Goal: Obtain resource: Obtain resource

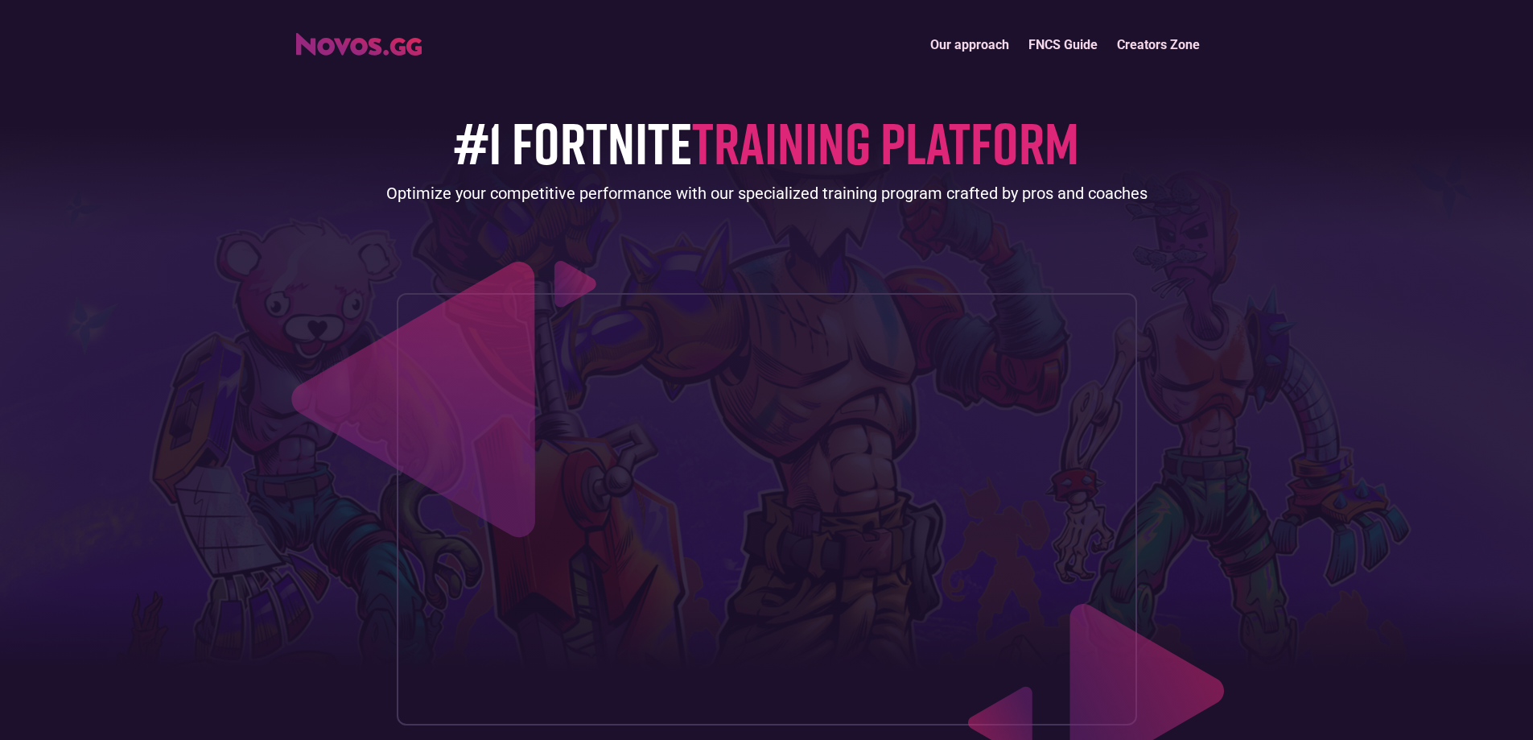
click at [1170, 59] on link "Creators Zone" at bounding box center [1159, 44] width 102 height 35
click at [1014, 45] on link "Our approach" at bounding box center [970, 44] width 98 height 35
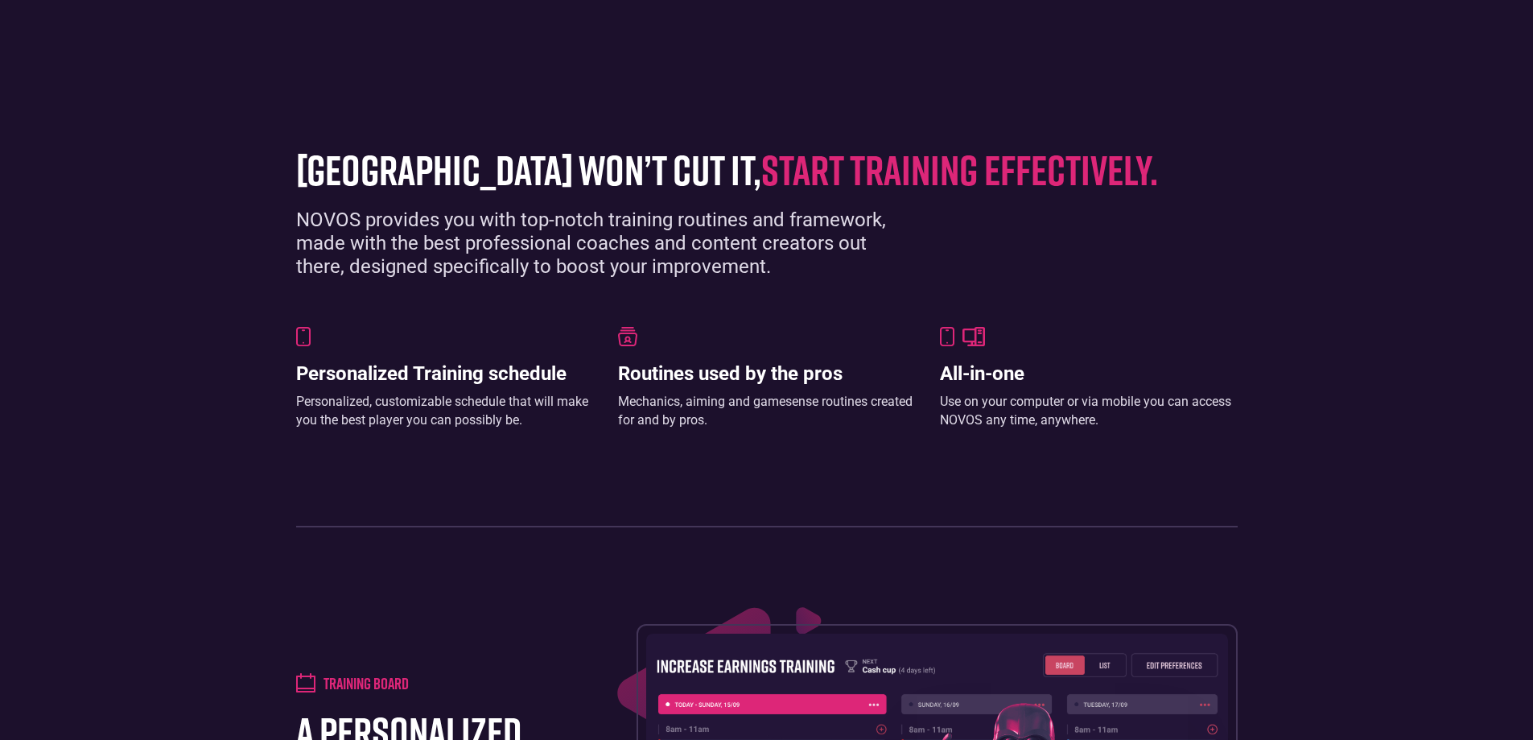
scroll to position [828, 0]
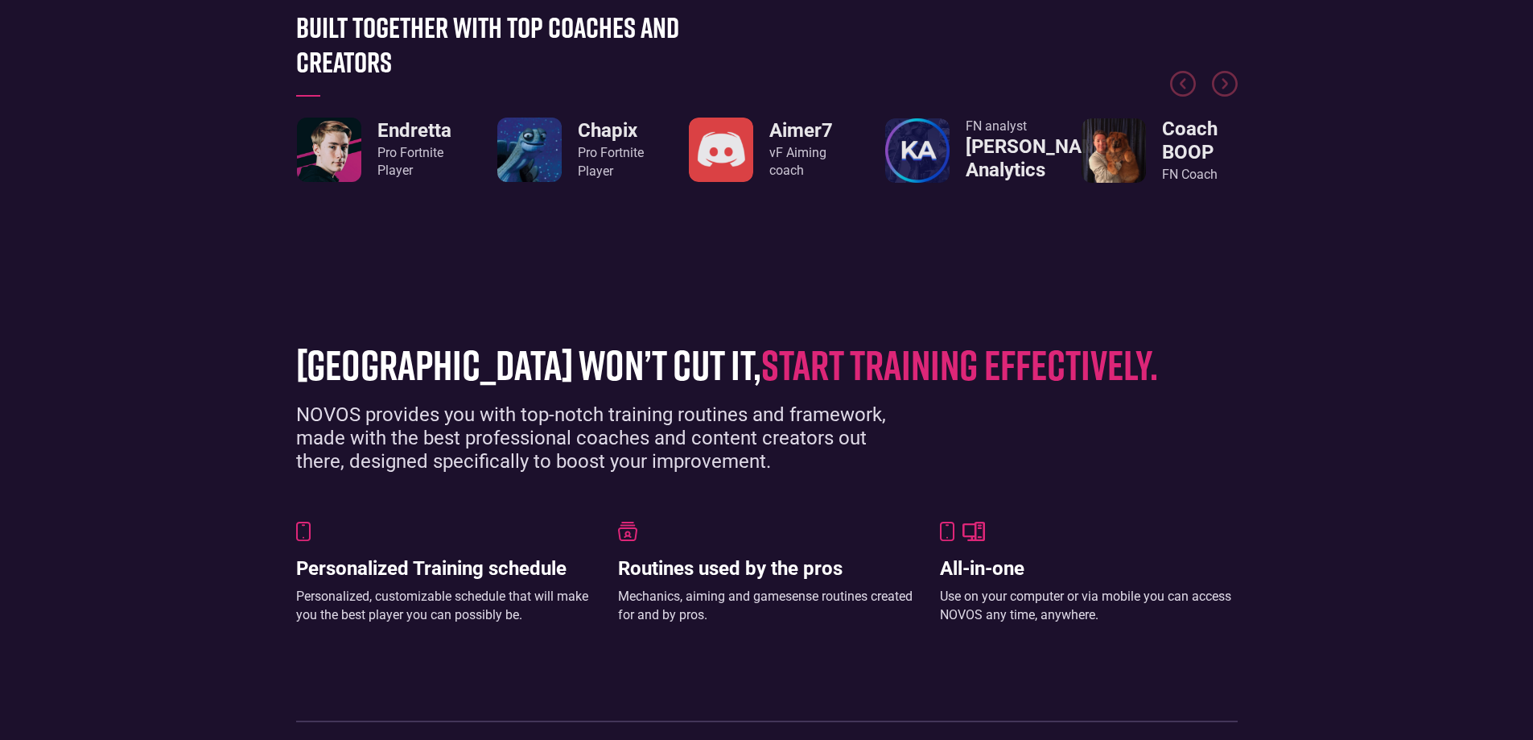
click at [329, 135] on img "1 / 8" at bounding box center [329, 150] width 64 height 64
click at [1226, 89] on img "Next slide" at bounding box center [1225, 84] width 26 height 26
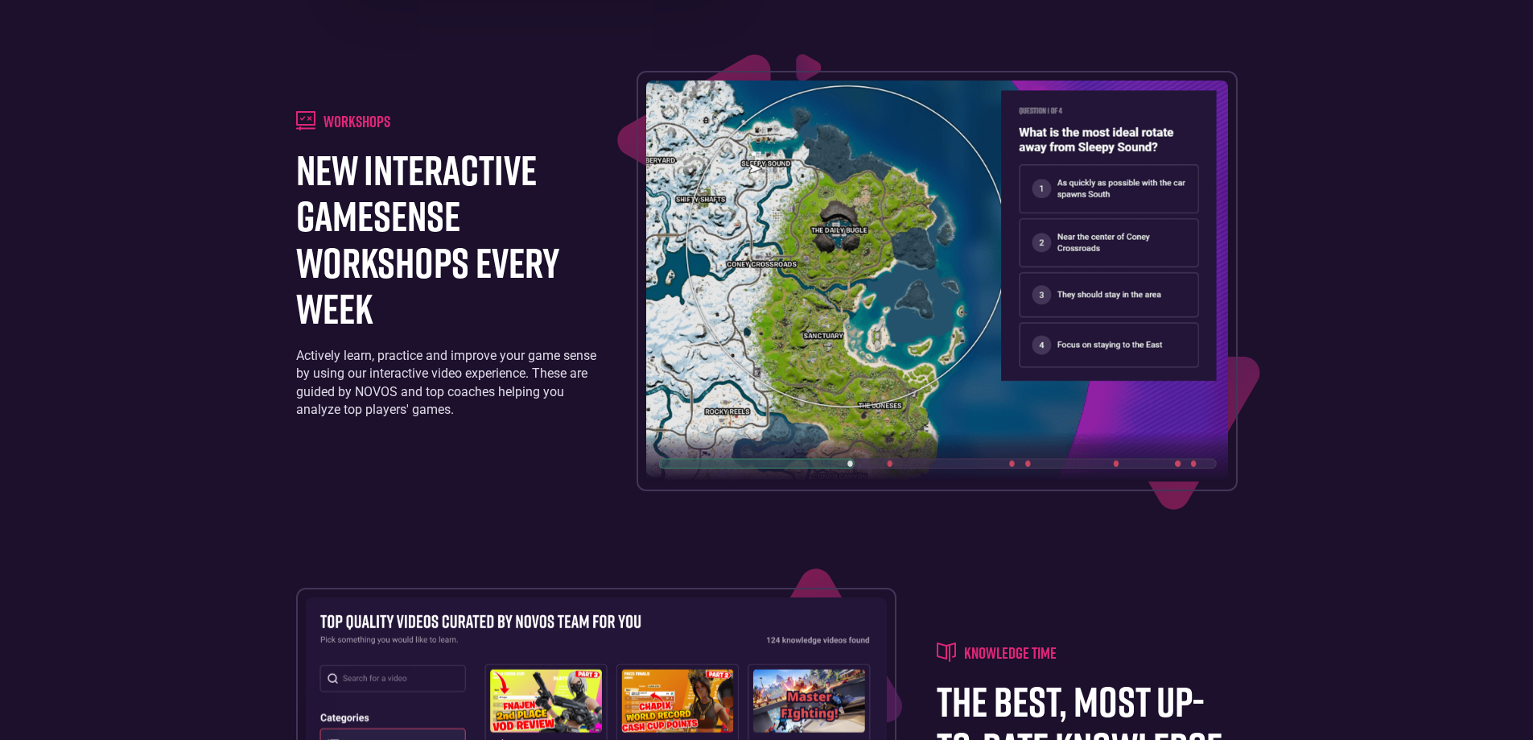
scroll to position [2207, 0]
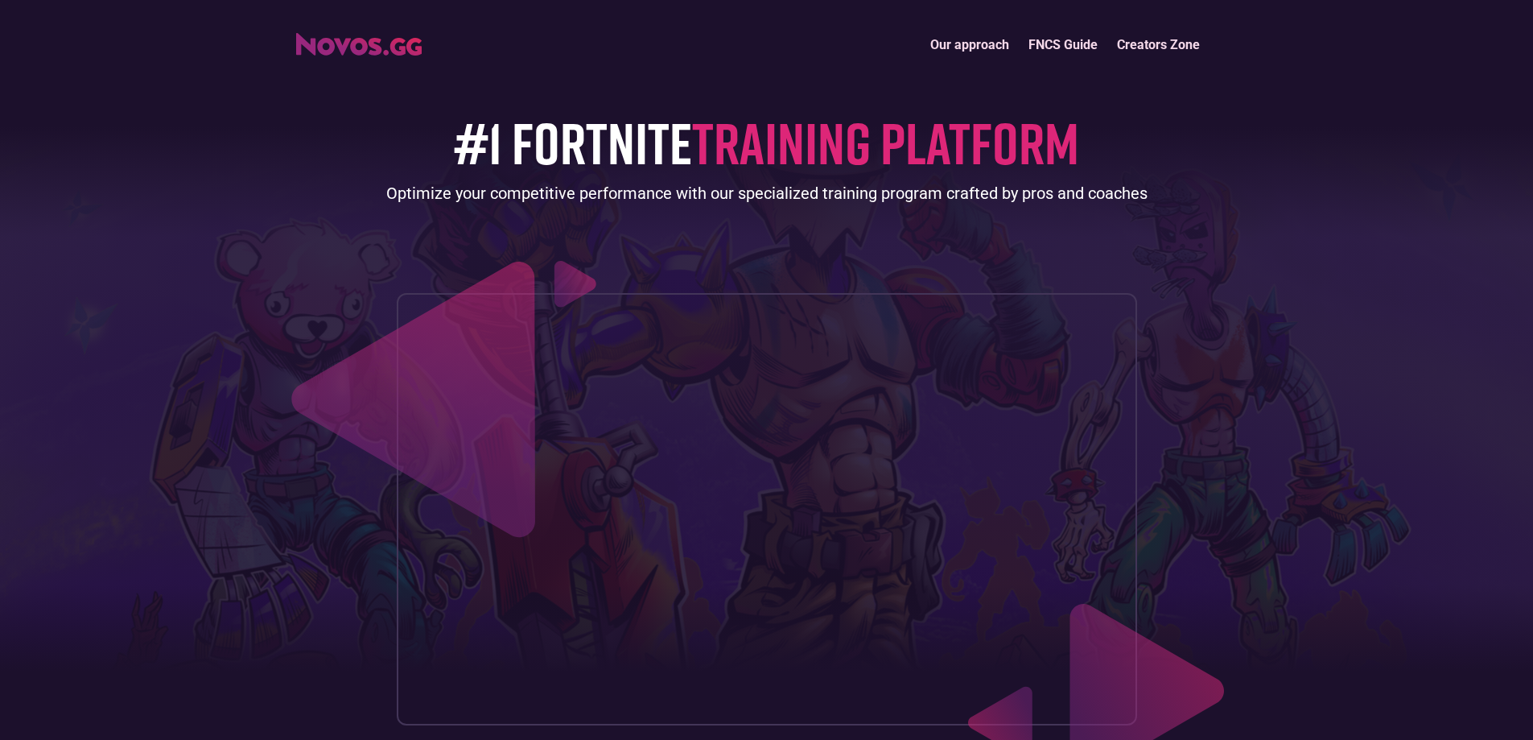
click at [406, 50] on img "home" at bounding box center [359, 44] width 126 height 23
click at [1302, 50] on div "Our approach FNCS Guide Creators Zone" at bounding box center [766, 44] width 1533 height 35
drag, startPoint x: 1442, startPoint y: 52, endPoint x: 1240, endPoint y: 52, distance: 202.0
click at [1428, 52] on div "Our approach FNCS Guide Creators Zone" at bounding box center [766, 44] width 1533 height 35
click at [1159, 56] on link "Creators Zone" at bounding box center [1159, 44] width 102 height 35
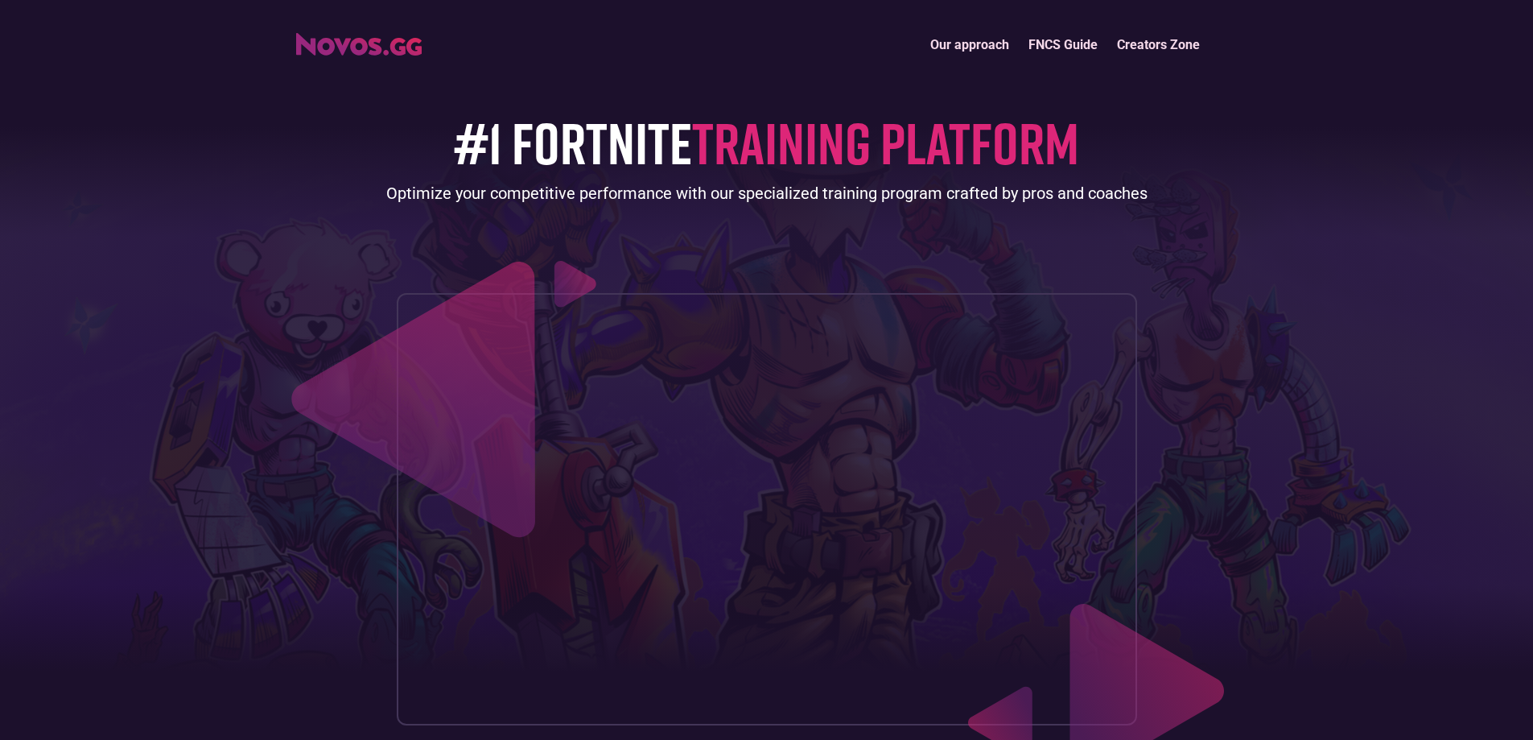
click at [1072, 47] on link "FNCS Guide" at bounding box center [1063, 44] width 89 height 35
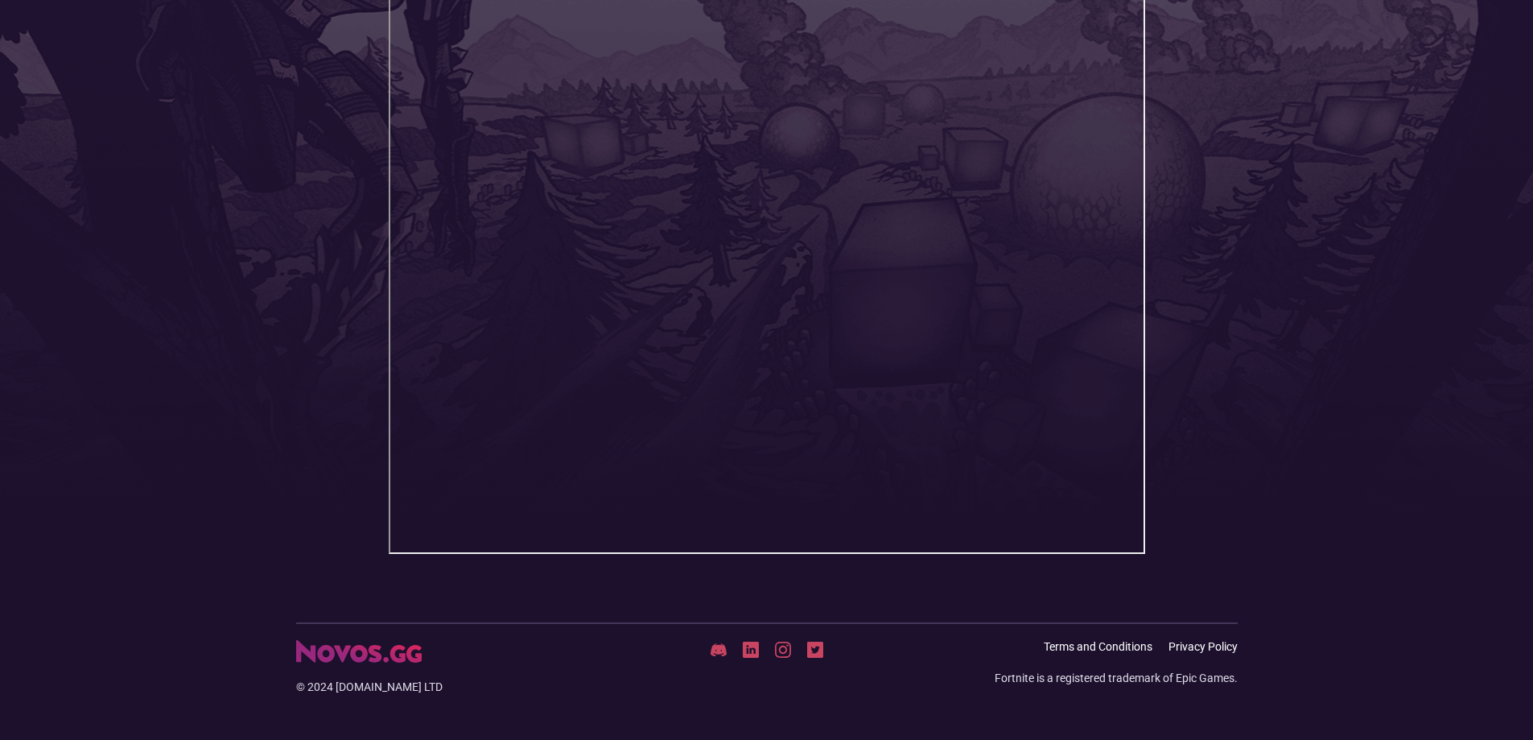
scroll to position [349, 0]
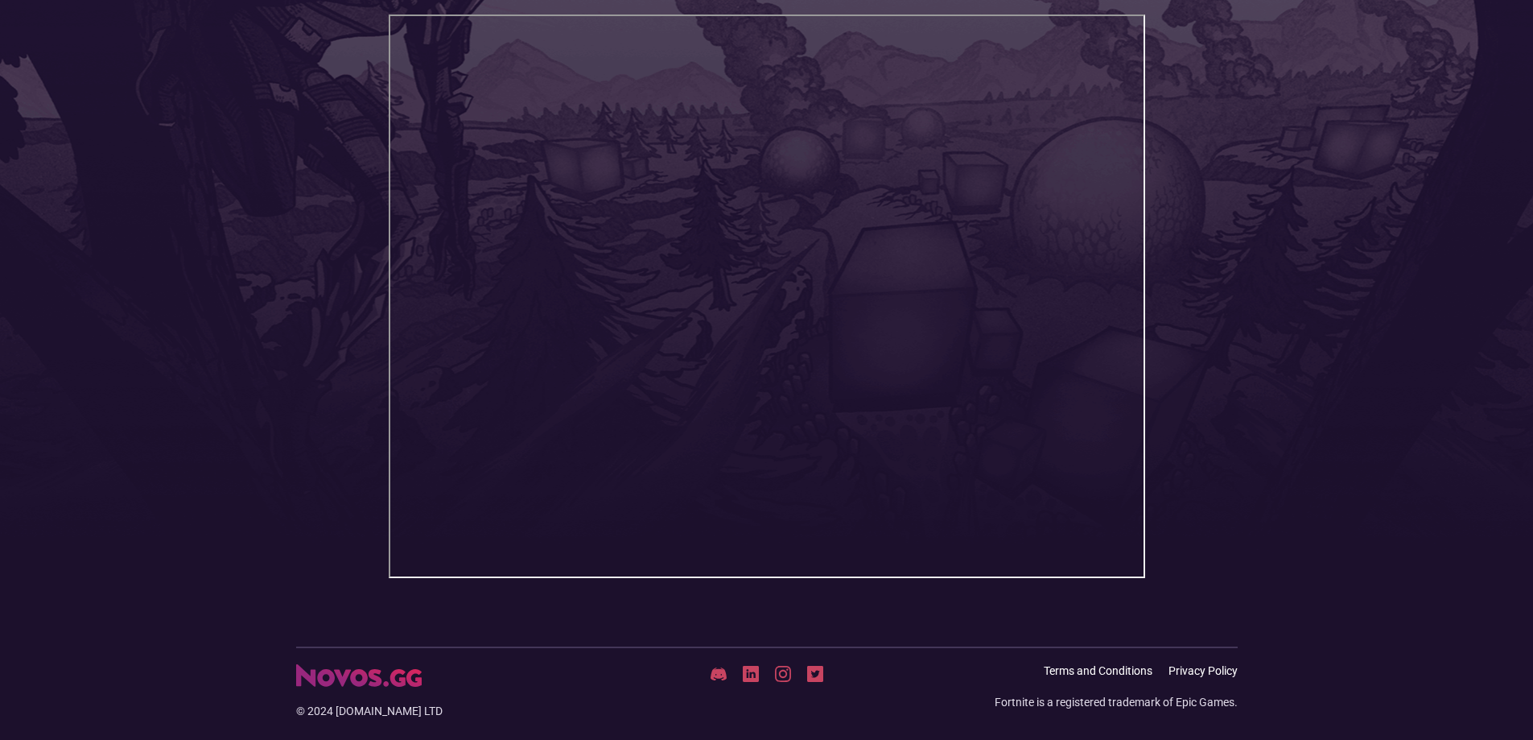
scroll to position [322, 0]
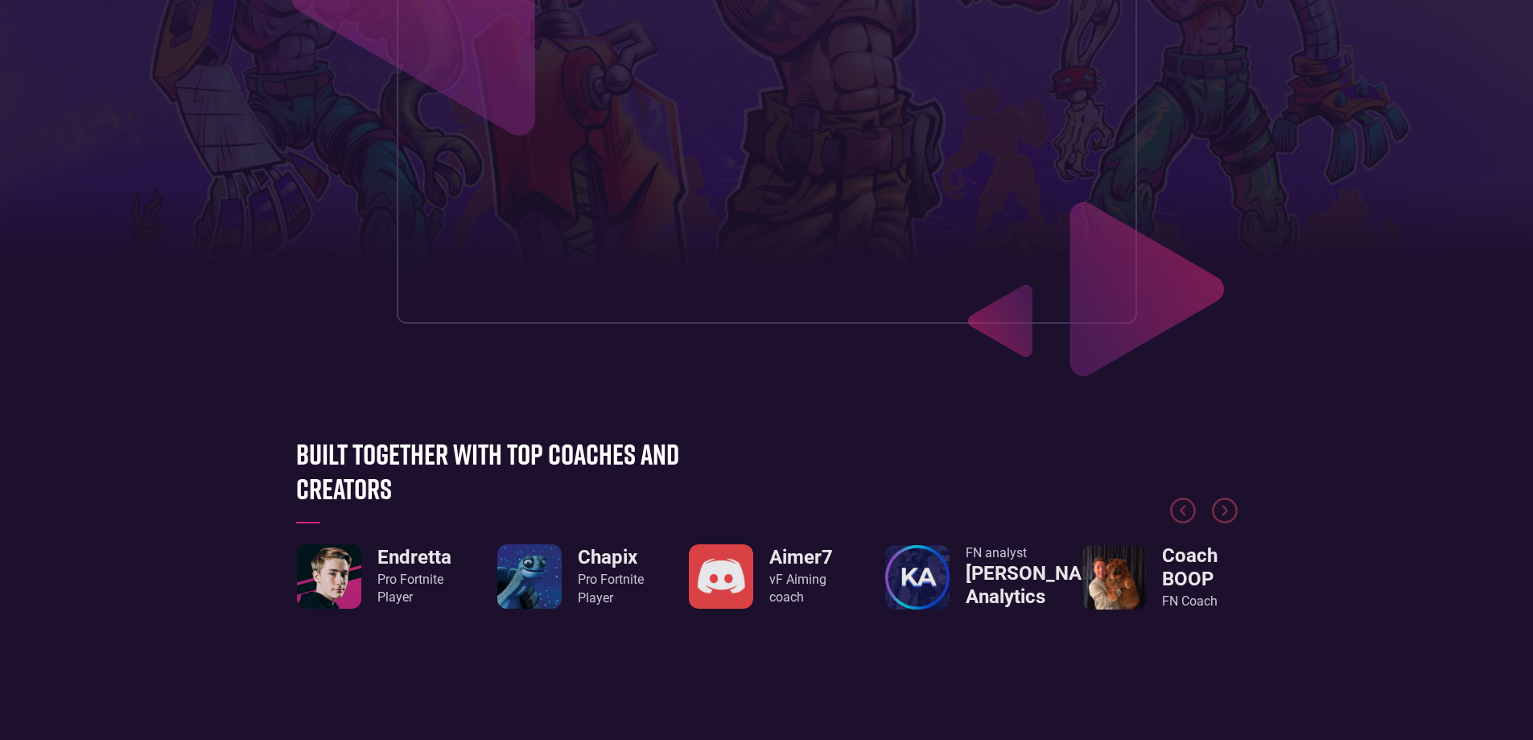
scroll to position [402, 0]
